Goal: Transaction & Acquisition: Purchase product/service

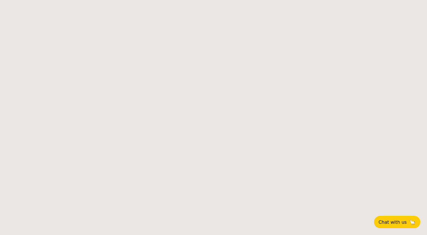
select select
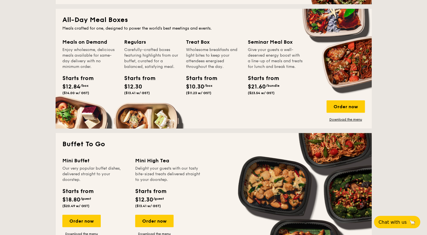
scroll to position [97, 0]
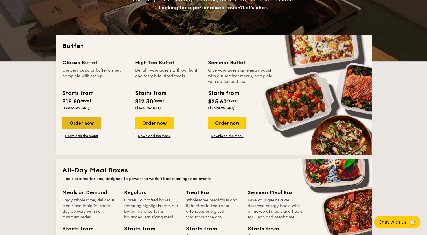
click at [93, 125] on div "Order now" at bounding box center [81, 123] width 38 height 12
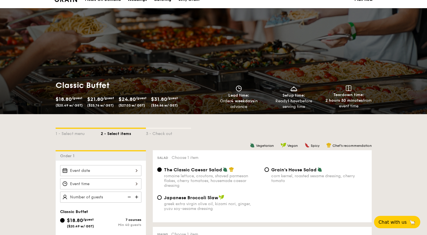
scroll to position [150, 0]
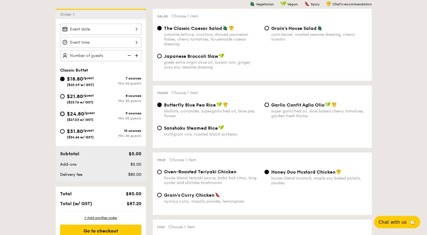
click at [62, 113] on input "$24.80 /guest ($27.03 w/ GST) 9 courses Min 30 guests" at bounding box center [62, 114] width 5 height 5
radio input "true"
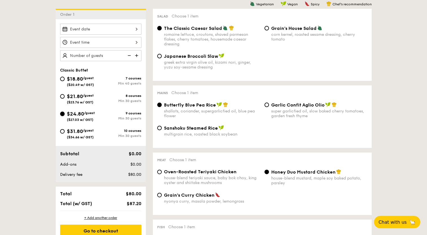
radio input "true"
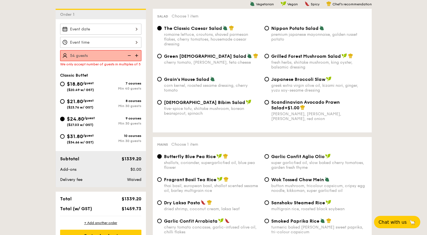
type input "55 guests"
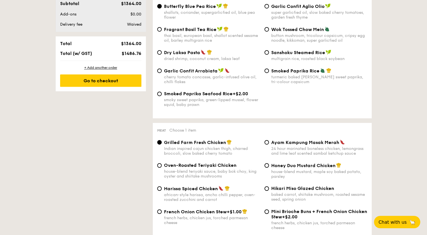
scroll to position [0, 0]
